Goal: Task Accomplishment & Management: Complete application form

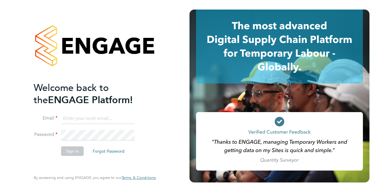
type input "[EMAIL_ADDRESS][DOMAIN_NAME]"
click at [66, 150] on button "Sign In" at bounding box center [72, 151] width 23 height 10
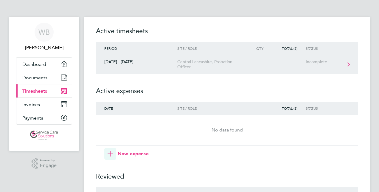
click at [346, 64] on link "[DATE] - [DATE] [GEOGRAPHIC_DATA], Probation Officer Incomplete" at bounding box center [227, 64] width 262 height 19
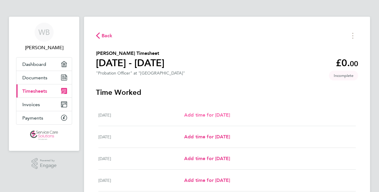
click at [210, 118] on link "Add time for [DATE]" at bounding box center [207, 114] width 46 height 7
select select "30"
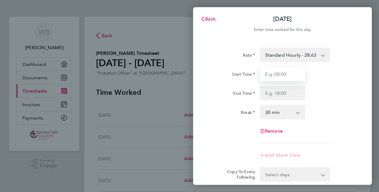
click at [268, 72] on input "Start Time" at bounding box center [282, 74] width 45 height 14
type input "08:30"
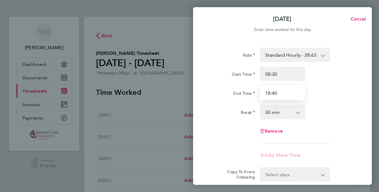
type input "18:40"
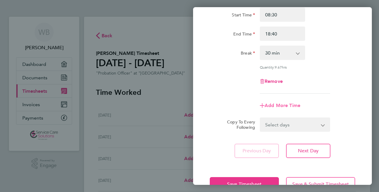
scroll to position [77, 0]
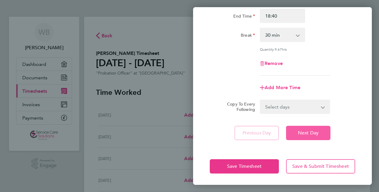
click at [306, 130] on span "Next Day" at bounding box center [308, 133] width 21 height 6
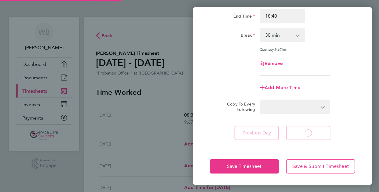
select select "30"
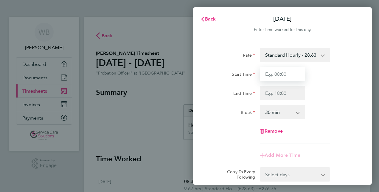
click at [277, 70] on input "Start Time" at bounding box center [282, 74] width 45 height 14
type input "08:30"
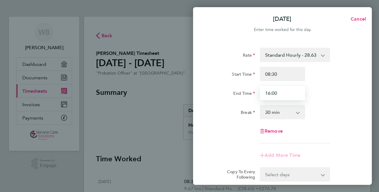
type input "16:00"
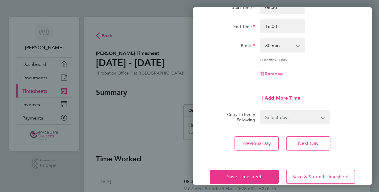
scroll to position [77, 0]
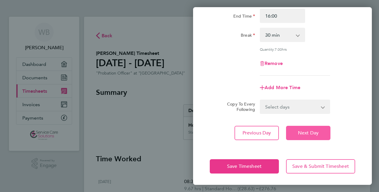
click at [298, 133] on span "Next Day" at bounding box center [308, 133] width 21 height 6
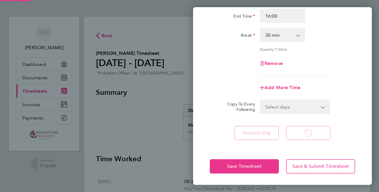
select select "30"
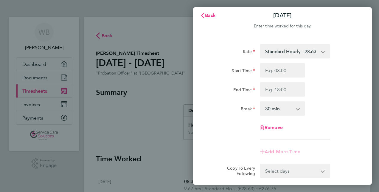
scroll to position [3, 0]
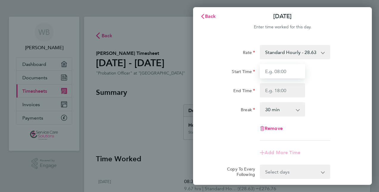
click at [276, 70] on input "Start Time" at bounding box center [282, 71] width 45 height 14
type input "08:45"
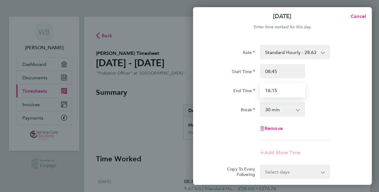
type input "16:15"
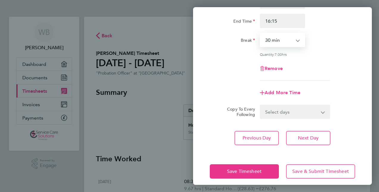
scroll to position [73, 0]
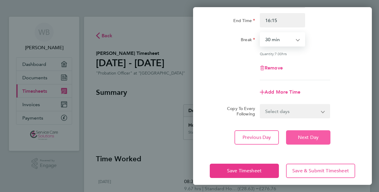
click at [300, 134] on span "Next Day" at bounding box center [308, 137] width 21 height 6
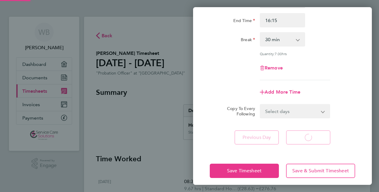
select select "30"
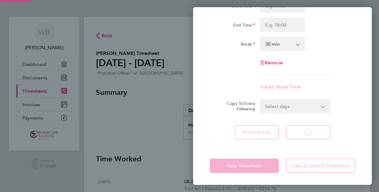
scroll to position [68, 0]
select select "30"
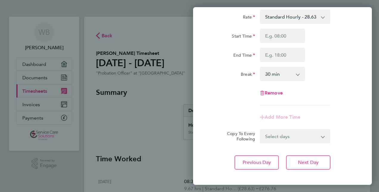
scroll to position [7, 0]
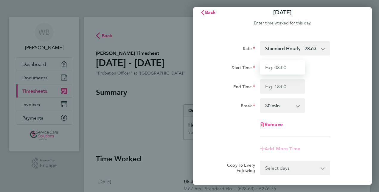
click at [286, 66] on input "Start Time" at bounding box center [282, 67] width 45 height 14
type input "08:45"
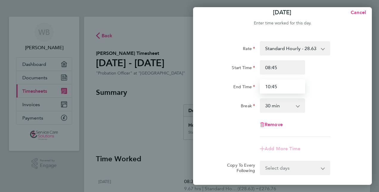
type input "10:45"
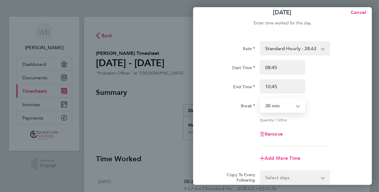
click at [297, 108] on select "0 min 15 min 30 min 45 min 60 min 75 min 90 min" at bounding box center [278, 105] width 37 height 13
select select "0"
click at [260, 99] on select "0 min 15 min 30 min 45 min 60 min 75 min 90 min" at bounding box center [278, 105] width 37 height 13
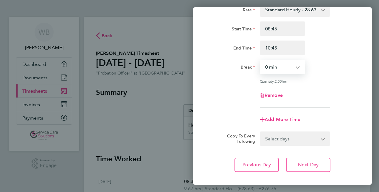
scroll to position [70, 0]
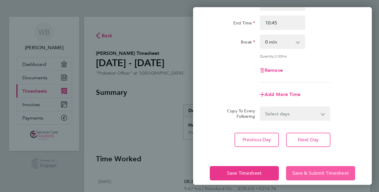
click at [309, 170] on span "Save & Submit Timesheet" at bounding box center [320, 173] width 57 height 6
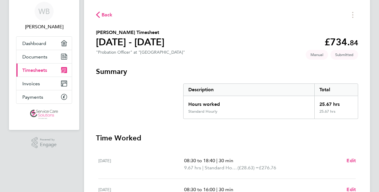
scroll to position [20, 0]
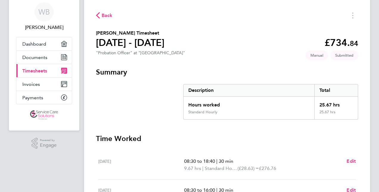
click at [34, 72] on span "Timesheets" at bounding box center [34, 71] width 25 height 6
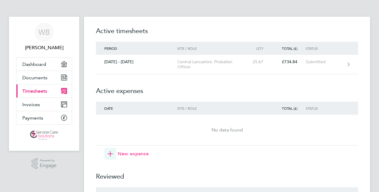
click at [112, 152] on icon "button" at bounding box center [109, 153] width 5 height 5
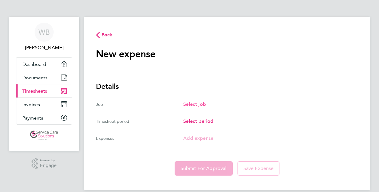
click at [194, 102] on span "Select job" at bounding box center [194, 104] width 23 height 6
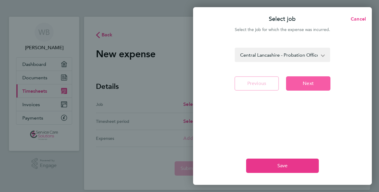
click at [307, 85] on span "Next" at bounding box center [308, 83] width 11 height 6
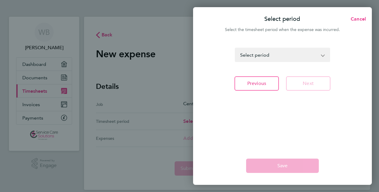
click at [325, 50] on app-icon-cross-button at bounding box center [325, 54] width 7 height 13
click at [323, 56] on app-icon-cross-button at bounding box center [325, 54] width 7 height 13
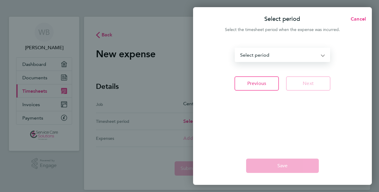
click at [322, 56] on select "[DATE] - [DATE] [DATE] - [DATE] [DATE] - [DATE] [DATE] - [DATE] [DATE] - [DATE]…" at bounding box center [278, 54] width 87 height 13
select select "36: Object"
click at [235, 48] on select "[DATE] - [DATE] [DATE] - [DATE] [DATE] - [DATE] [DATE] - [DATE] [DATE] - [DATE]…" at bounding box center [278, 54] width 87 height 13
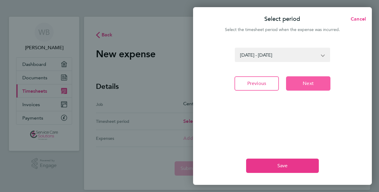
click at [303, 84] on span "Next" at bounding box center [308, 83] width 11 height 6
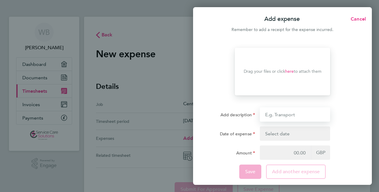
click at [274, 115] on input "Add description" at bounding box center [295, 114] width 70 height 14
type input "Mileage"
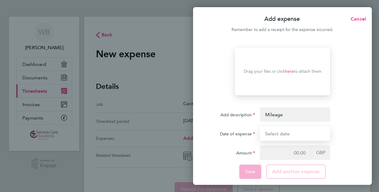
type input "[DATE]"
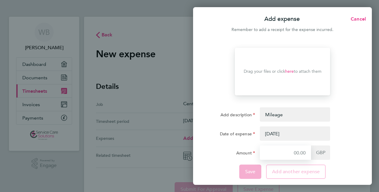
type input "7.20"
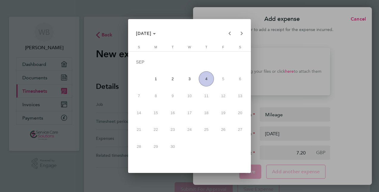
click at [286, 132] on body "WB [PERSON_NAME] Applications: Dashboard Documents Current page: Timesheets Inv…" at bounding box center [189, 110] width 379 height 220
click at [174, 79] on span "2" at bounding box center [172, 78] width 15 height 15
type input "[DATE]"
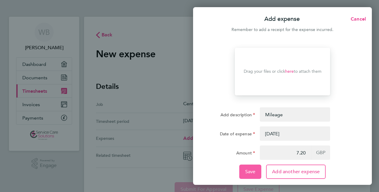
scroll to position [6, 0]
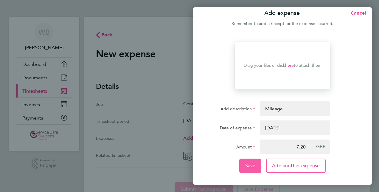
click at [247, 163] on span "Save" at bounding box center [250, 166] width 10 height 6
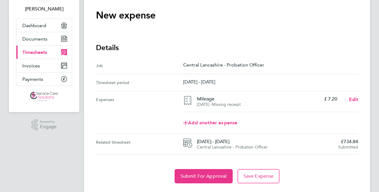
scroll to position [53, 0]
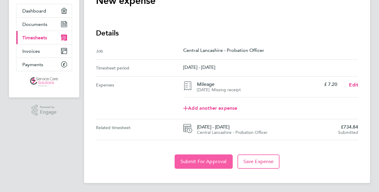
click at [205, 157] on button "Submit For Approval" at bounding box center [203, 161] width 58 height 14
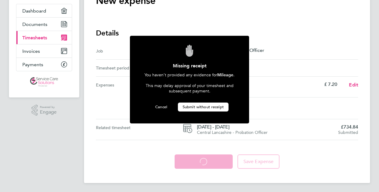
click at [202, 104] on span "Submit without receipt" at bounding box center [203, 106] width 41 height 5
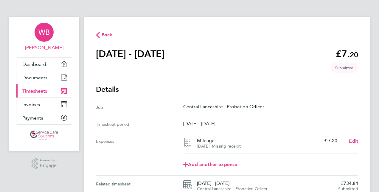
click at [45, 29] on span "WB" at bounding box center [43, 32] width 11 height 8
